Goal: Task Accomplishment & Management: Manage account settings

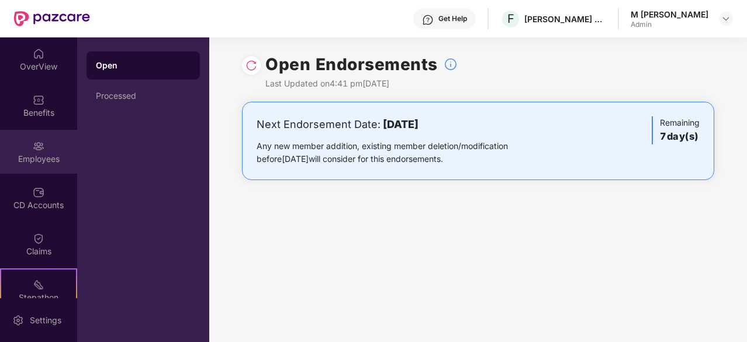
click at [42, 149] on div "Employees" at bounding box center [38, 152] width 77 height 44
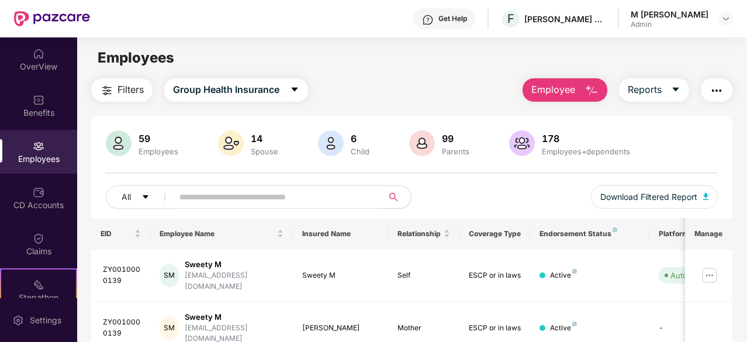
click at [220, 189] on input "text" at bounding box center [273, 197] width 188 height 18
type input "*****"
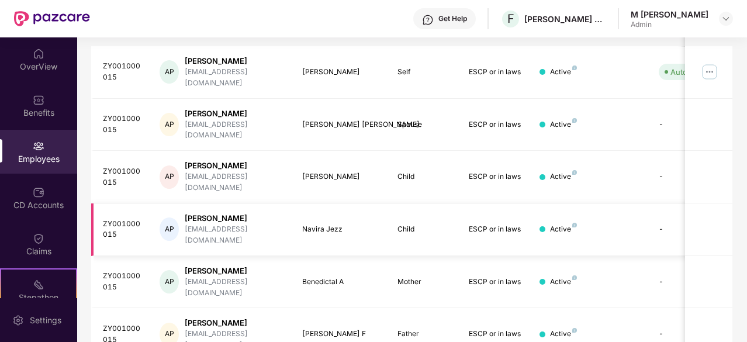
scroll to position [136, 0]
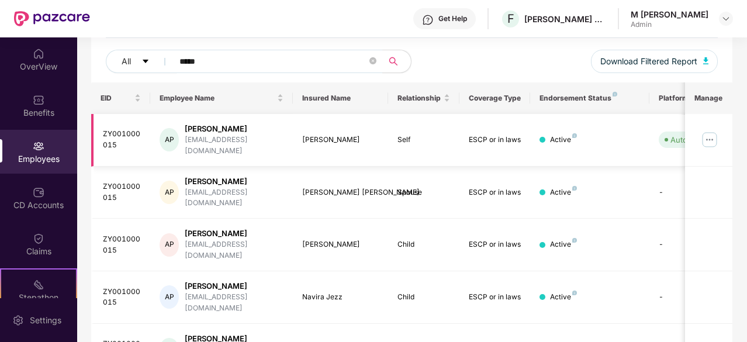
click at [717, 131] on img at bounding box center [709, 139] width 19 height 19
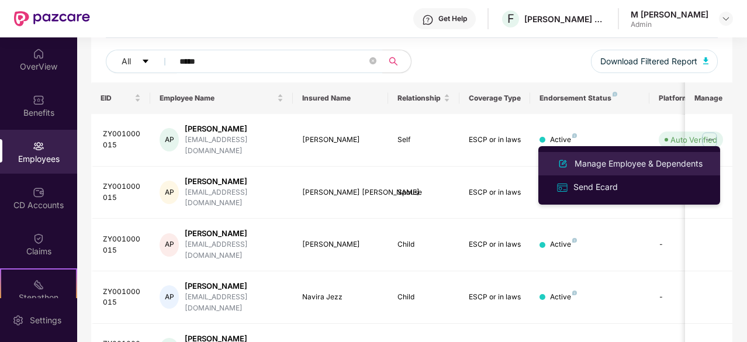
click at [625, 160] on div "Manage Employee & Dependents" at bounding box center [638, 163] width 133 height 13
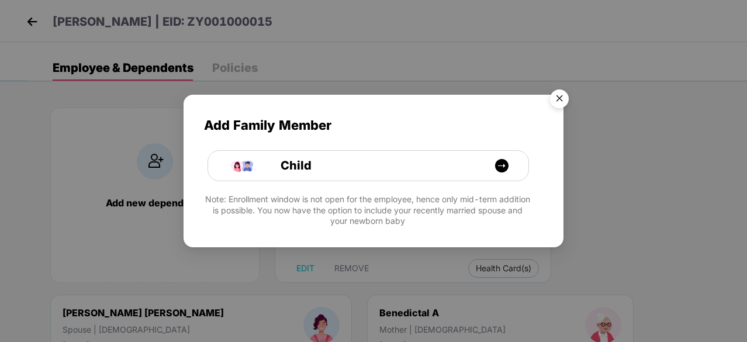
click at [560, 93] on img "Close" at bounding box center [559, 100] width 33 height 33
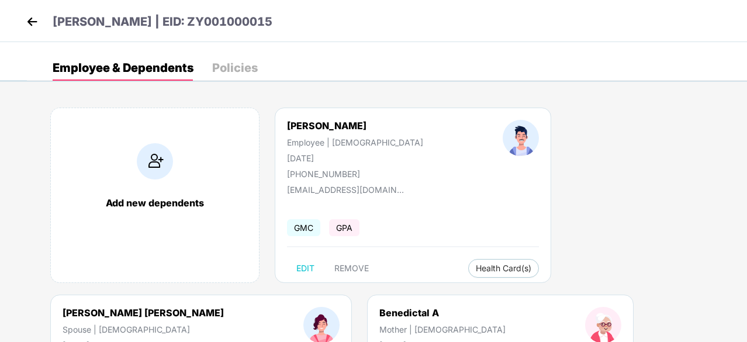
click at [23, 23] on div "[PERSON_NAME] | EID: ZY001000015" at bounding box center [373, 21] width 747 height 42
click at [26, 22] on img at bounding box center [32, 22] width 18 height 18
